Goal: Transaction & Acquisition: Purchase product/service

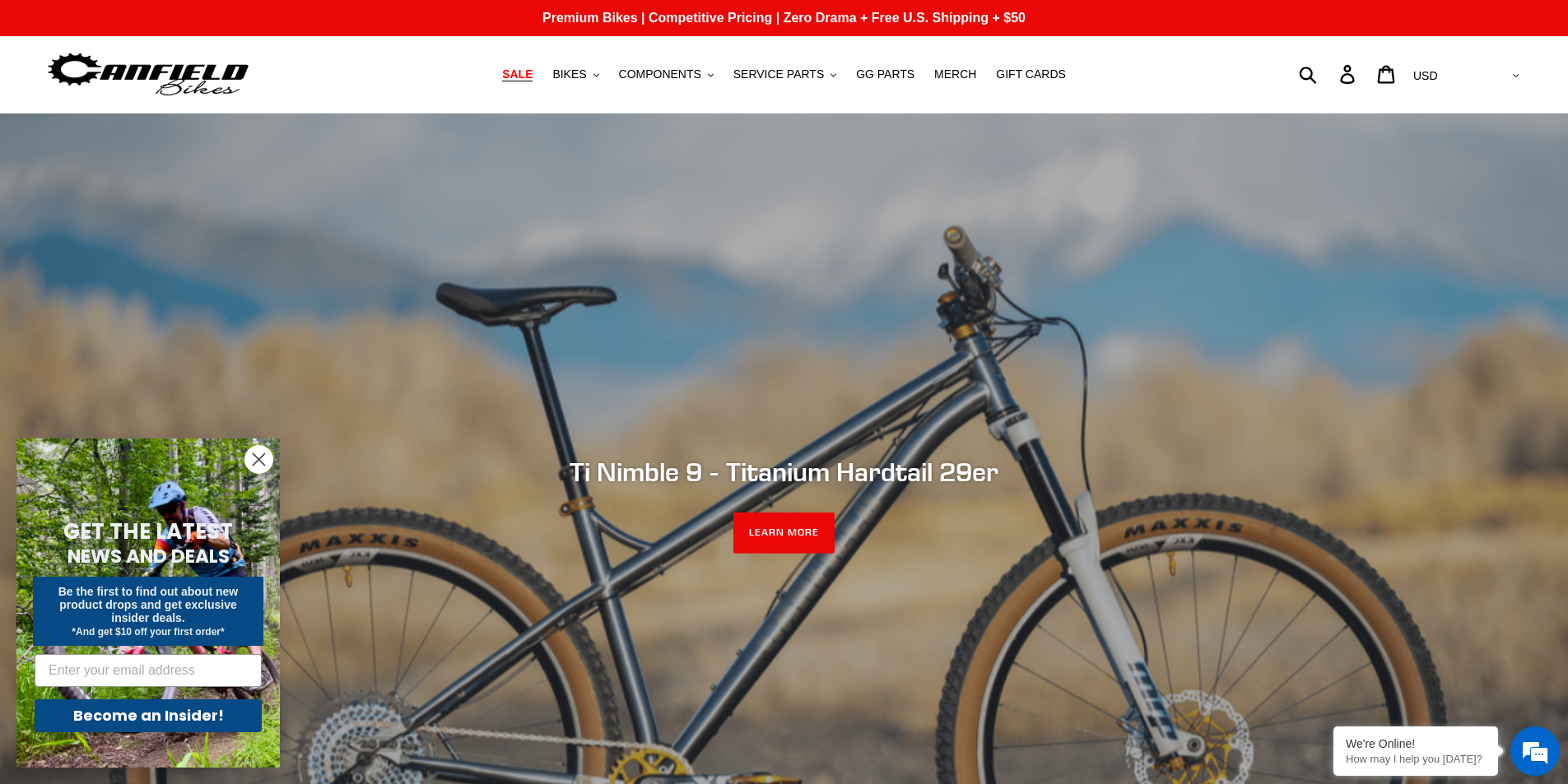
click at [532, 76] on span "SALE" at bounding box center [517, 74] width 30 height 14
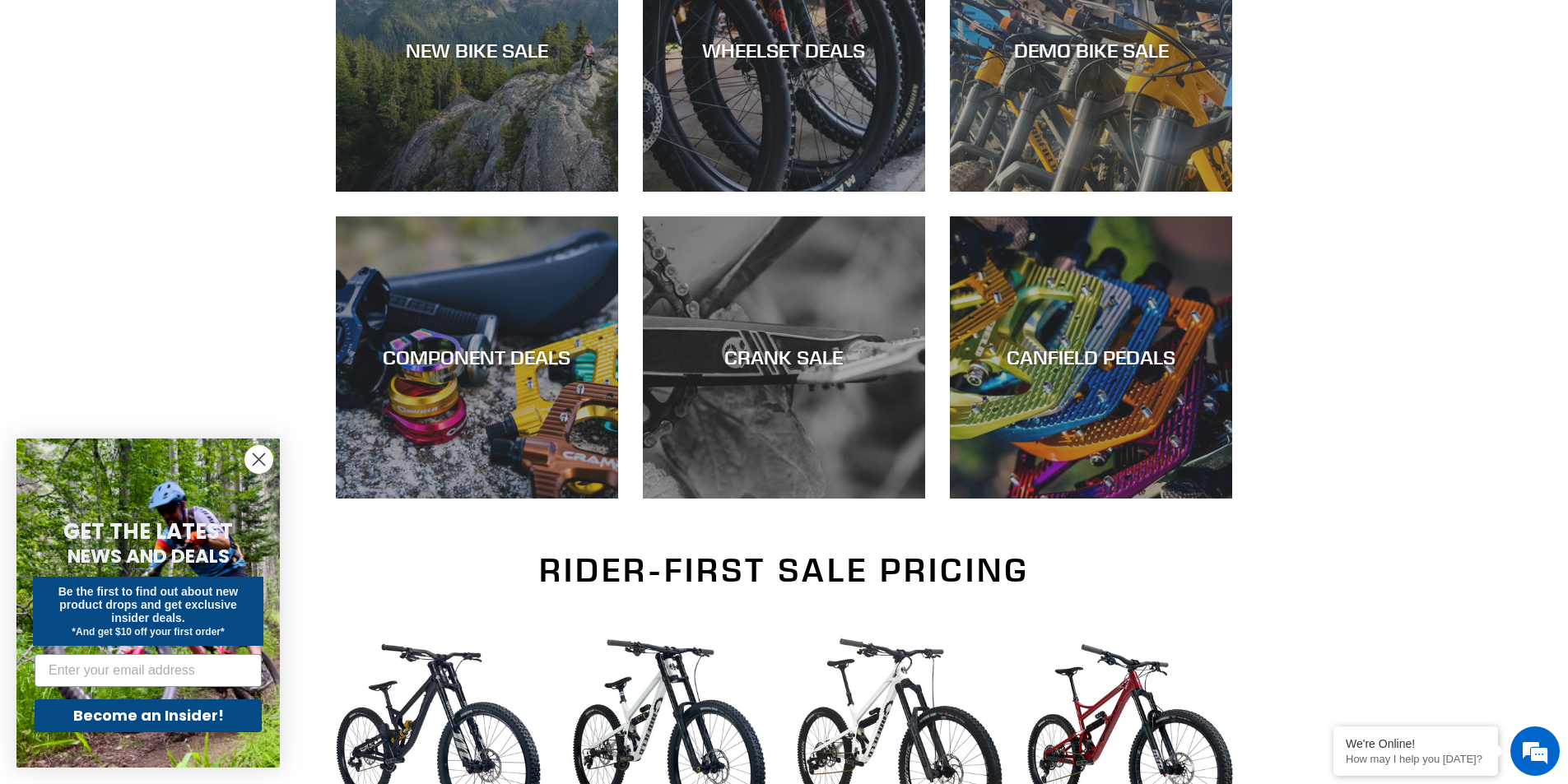
click at [257, 461] on icon "Close dialog" at bounding box center [259, 459] width 12 height 12
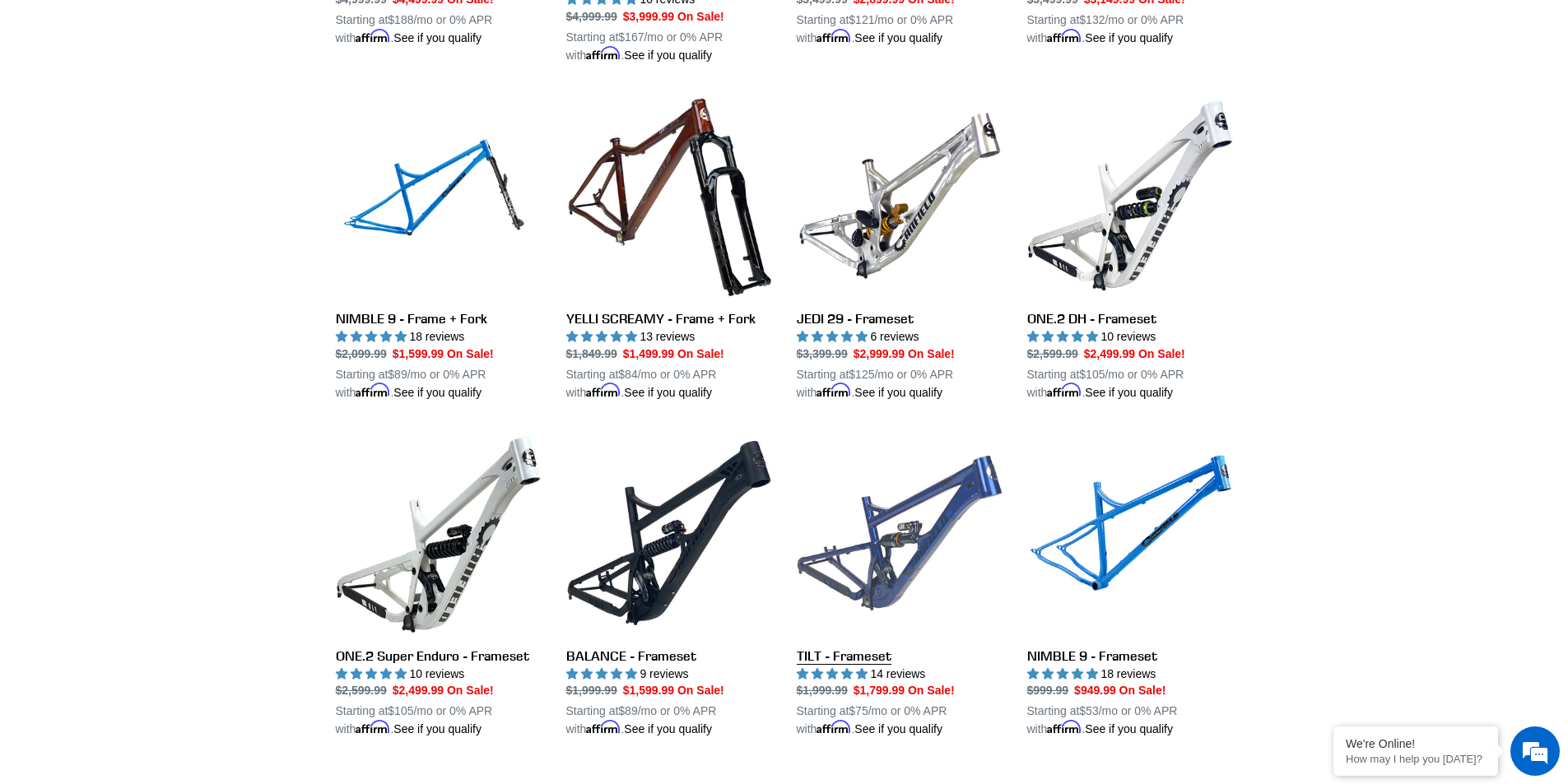
scroll to position [2386, 0]
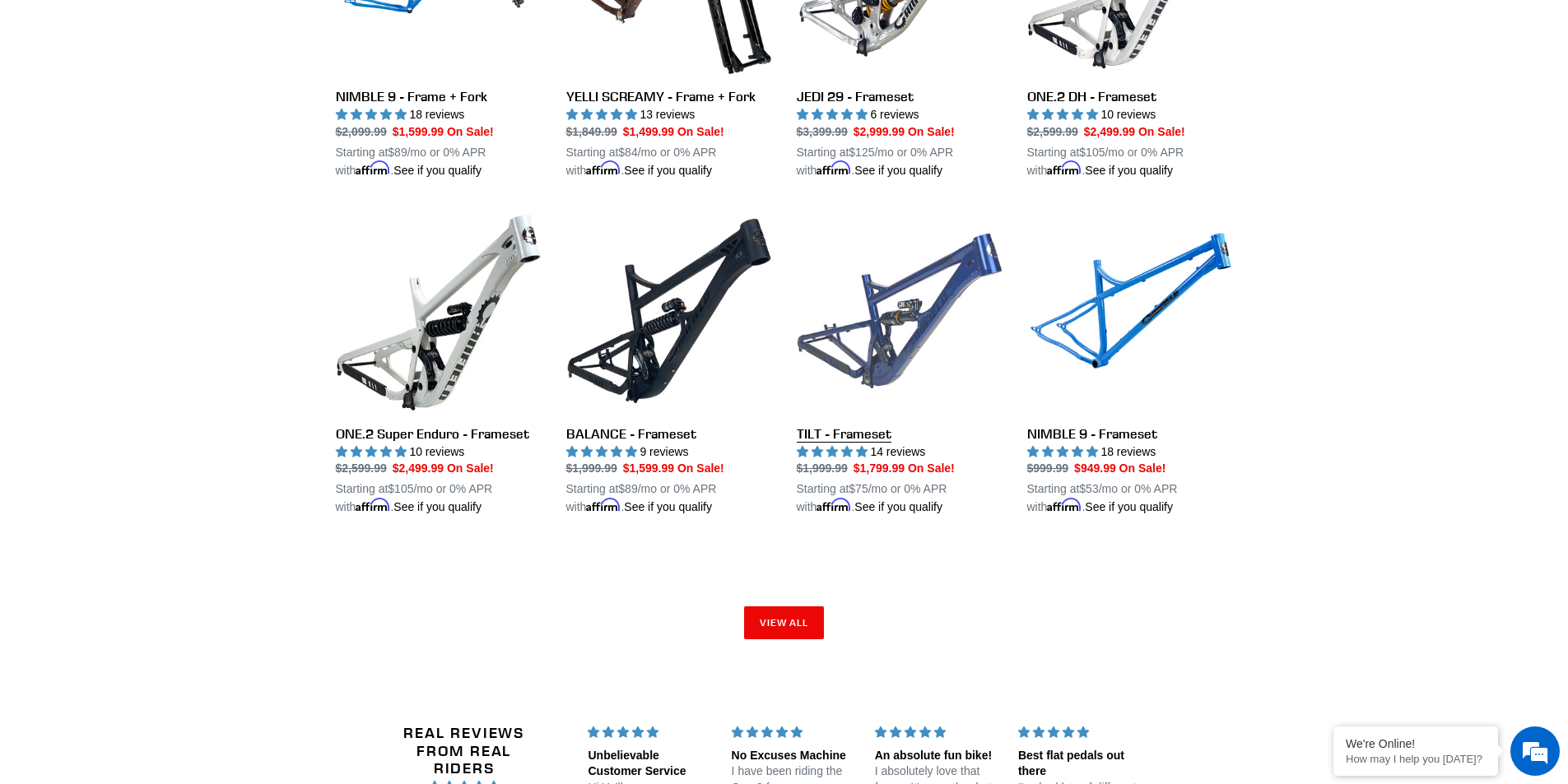
click at [905, 363] on link "TILT - Frameset" at bounding box center [900, 362] width 206 height 308
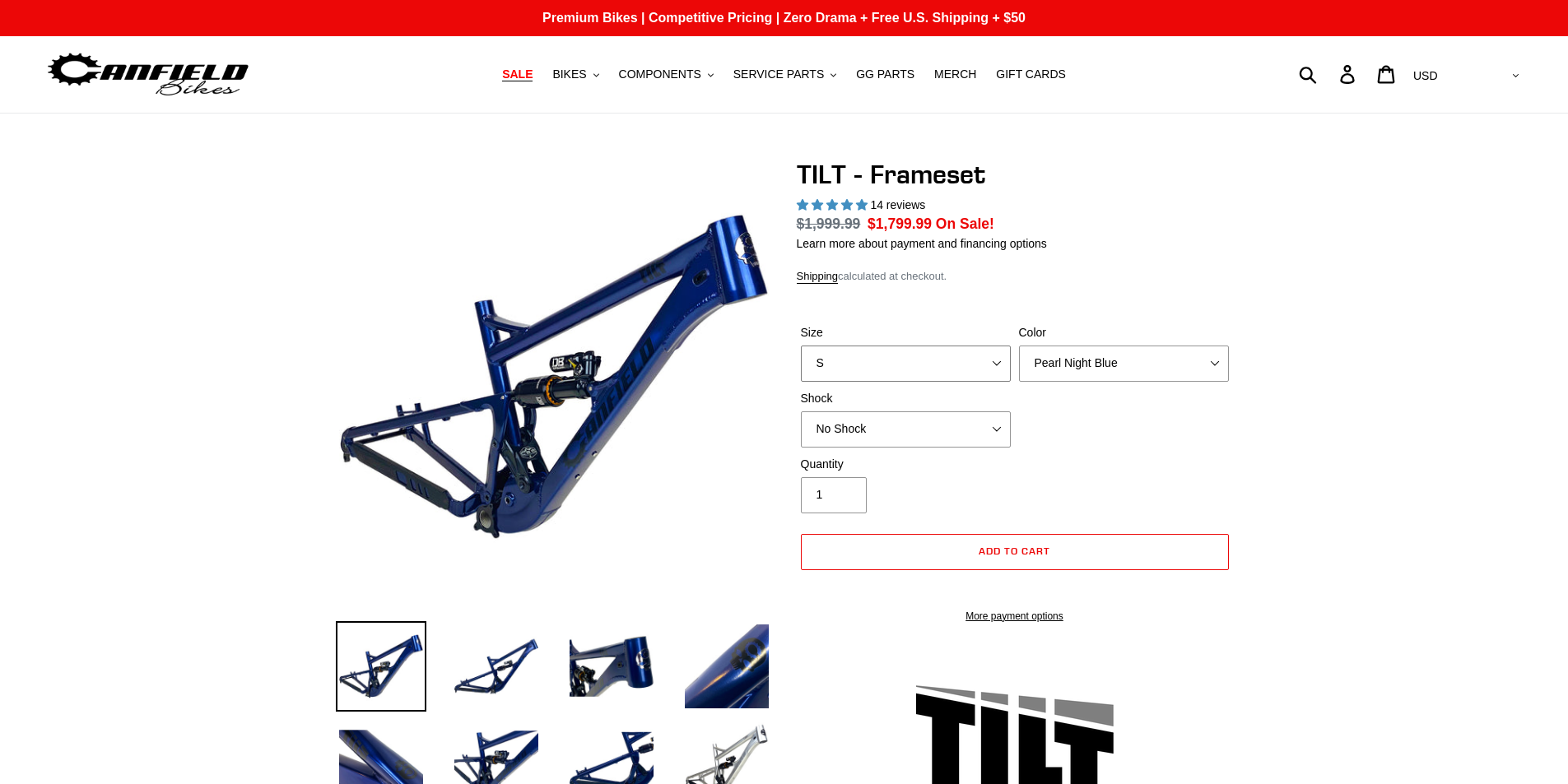
click at [908, 364] on select "S M L XL" at bounding box center [905, 364] width 210 height 36
select select "highest-rating"
select select "L"
click at [801, 346] on select "S M L XL" at bounding box center [905, 364] width 210 height 36
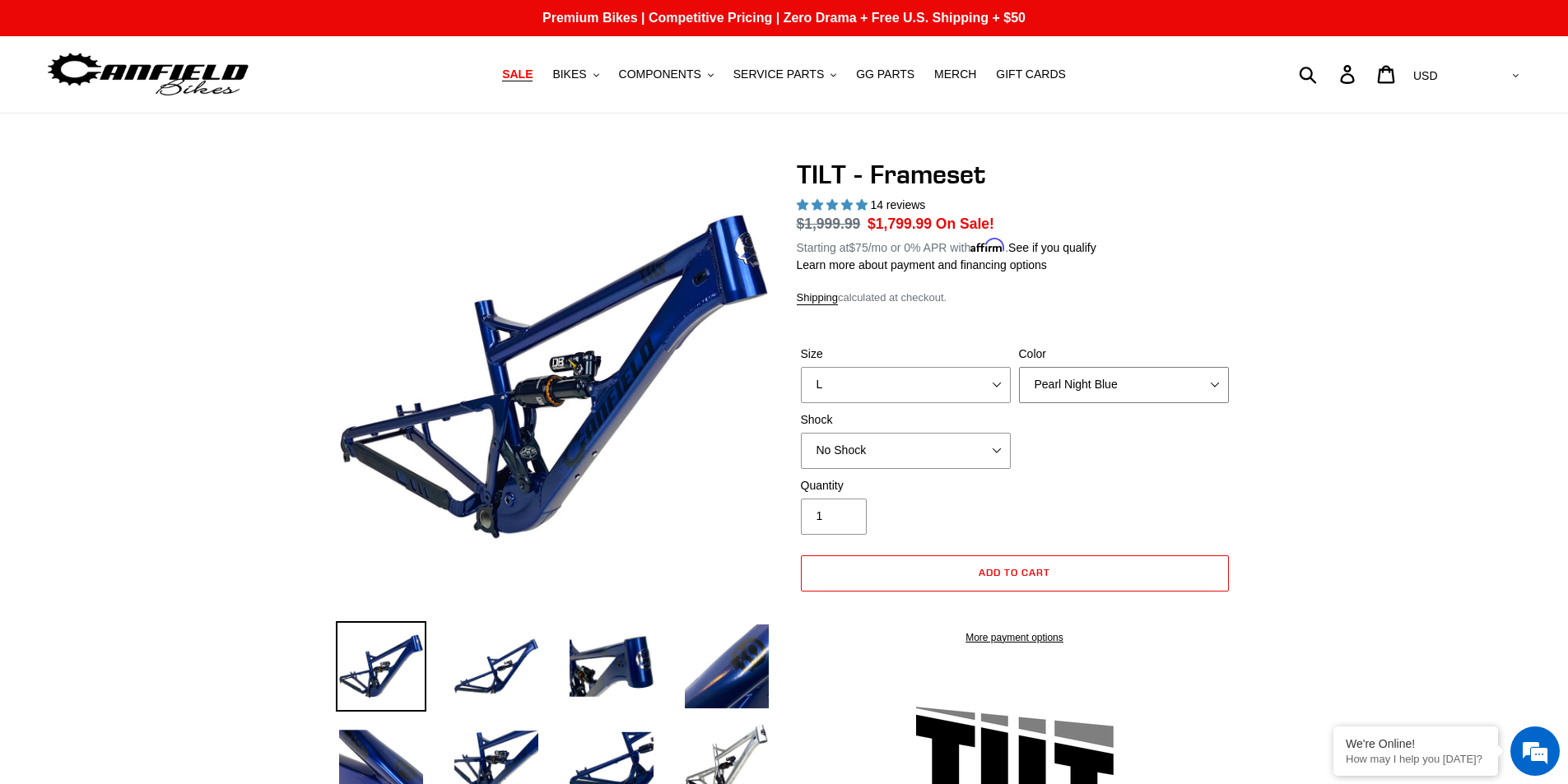
click at [1058, 383] on select "Pearl Night Blue Stealth Silver" at bounding box center [1124, 385] width 210 height 36
click at [1019, 367] on select "Pearl Night Blue Stealth Silver" at bounding box center [1124, 385] width 210 height 36
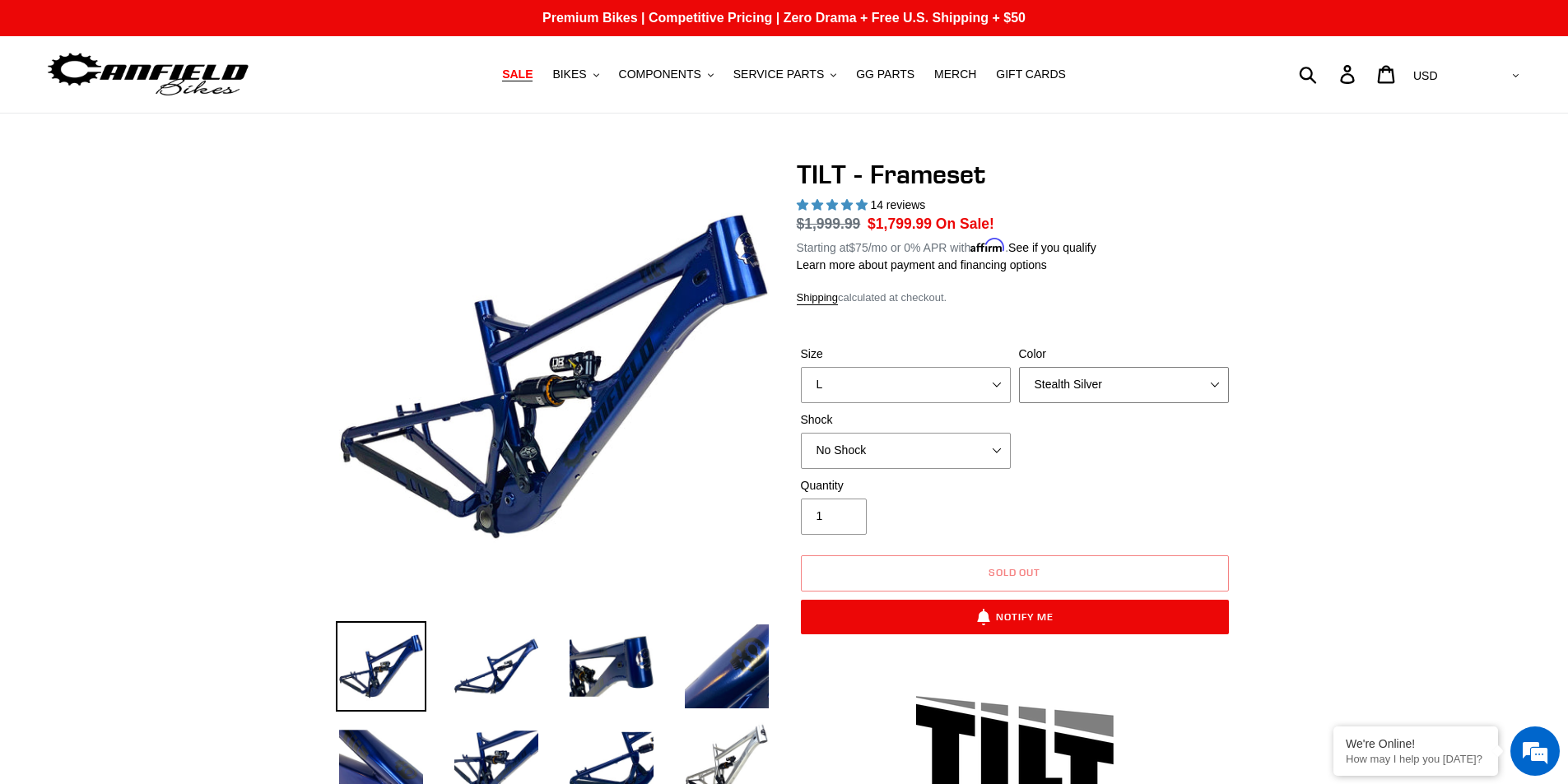
click at [1037, 371] on select "Pearl Night Blue Stealth Silver" at bounding box center [1124, 385] width 210 height 36
select select "Pearl Night Blue"
click at [1019, 367] on select "Pearl Night Blue Stealth Silver" at bounding box center [1124, 385] width 210 height 36
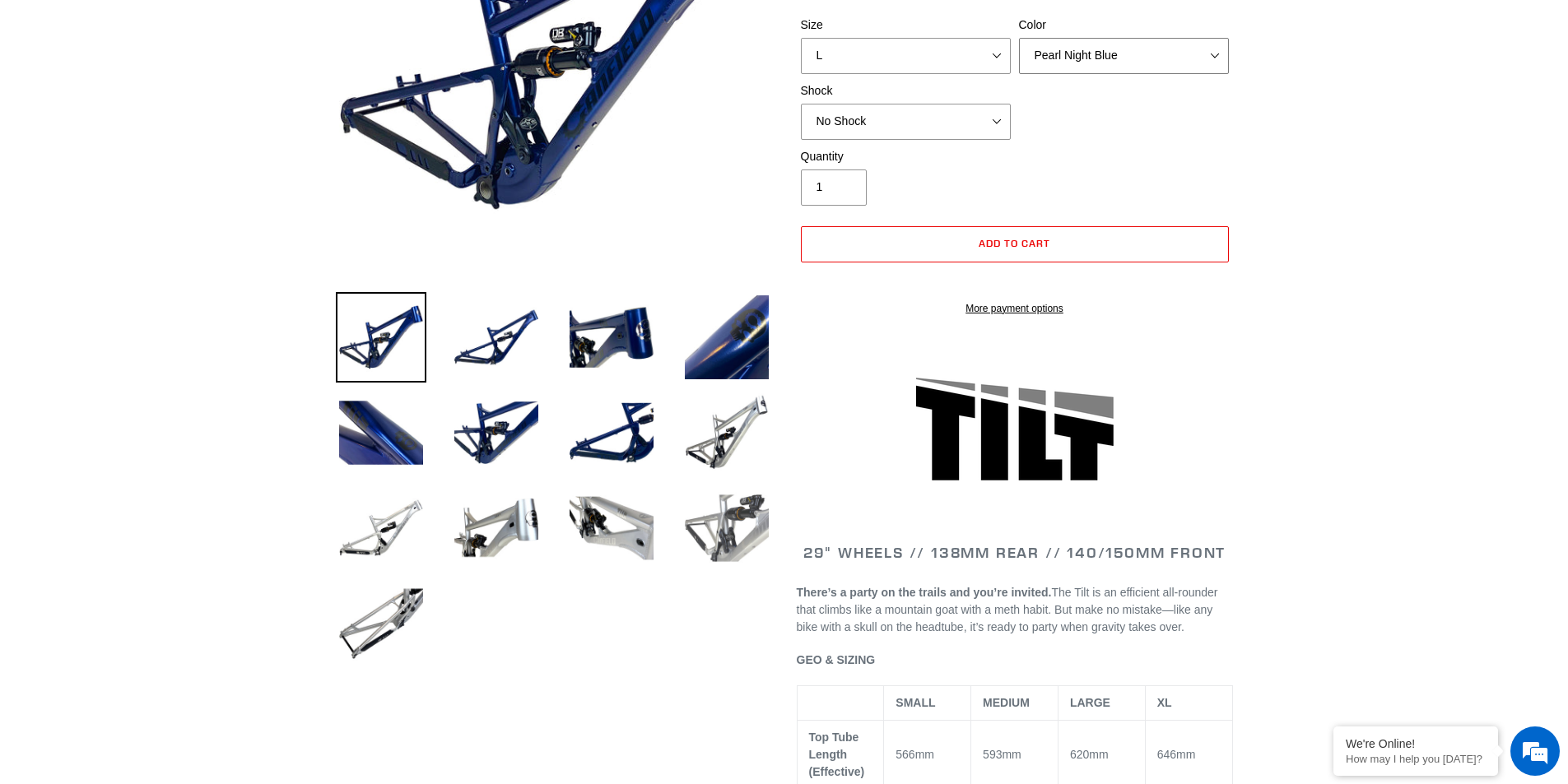
scroll to position [658, 0]
